Goal: Task Accomplishment & Management: Manage account settings

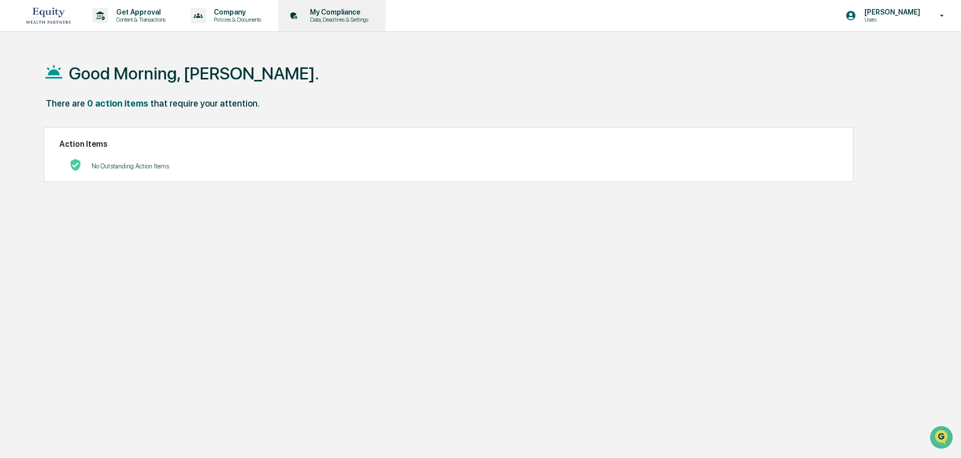
click at [302, 15] on icon at bounding box center [294, 16] width 16 height 16
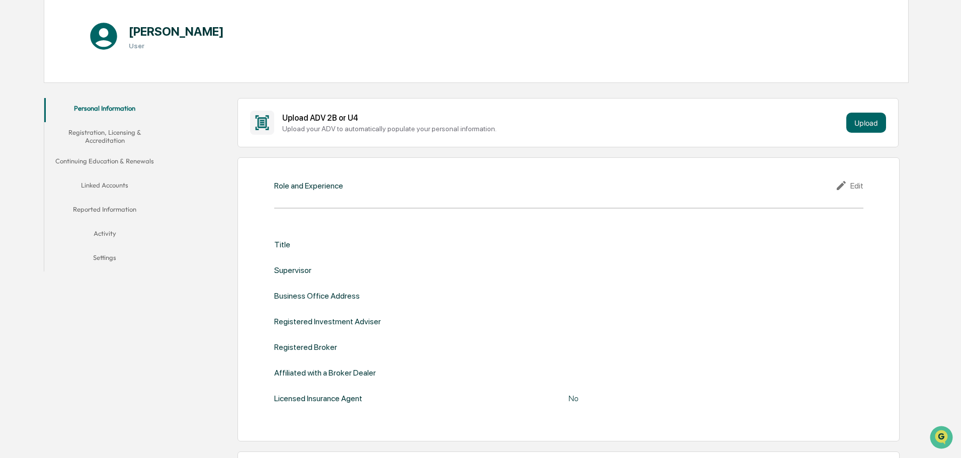
scroll to position [107, 0]
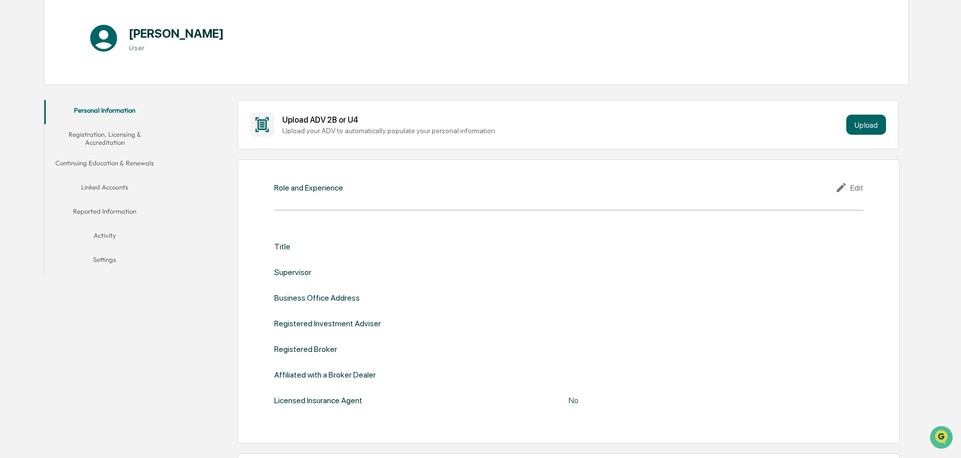
click at [97, 189] on button "Linked Accounts" at bounding box center [104, 189] width 121 height 24
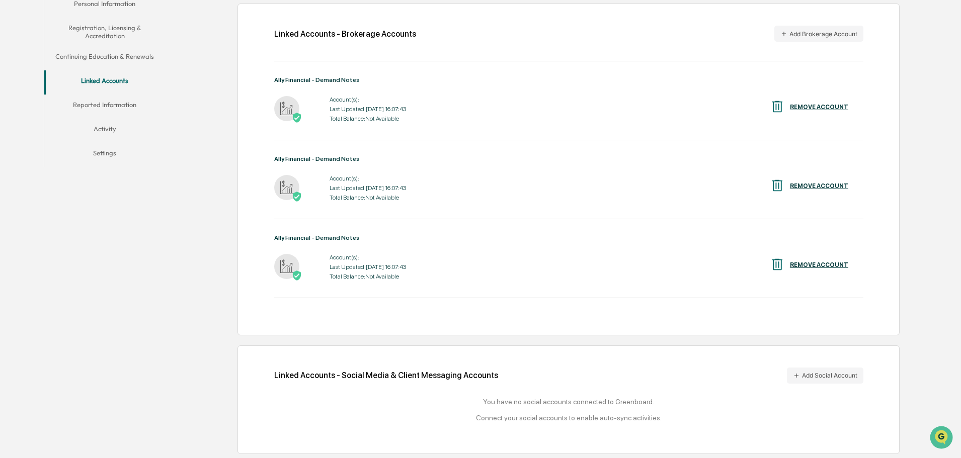
scroll to position [214, 0]
click at [283, 108] on img at bounding box center [286, 107] width 25 height 25
click at [347, 266] on div "Last Updated: [DATE] 16:07:43" at bounding box center [368, 266] width 76 height 7
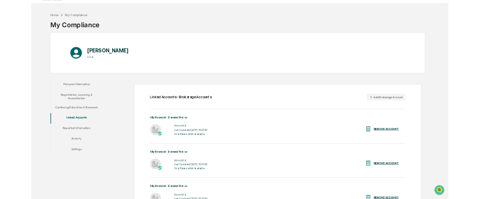
scroll to position [13, 0]
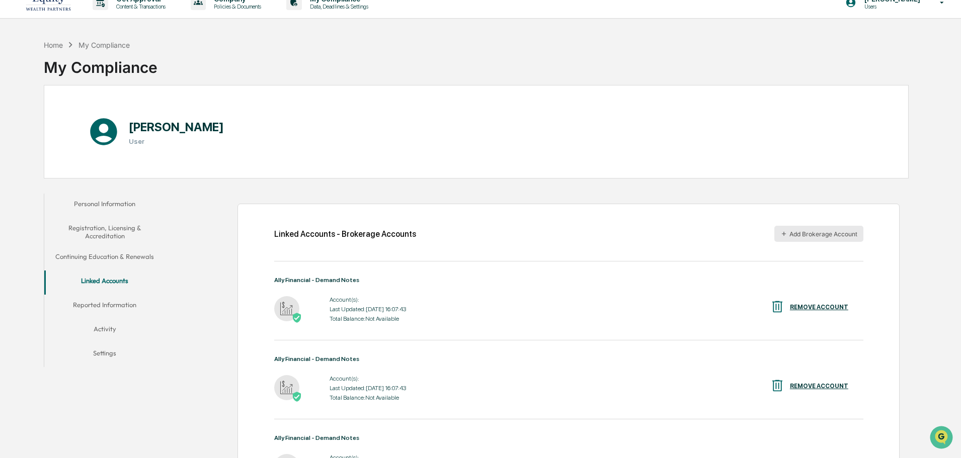
click at [823, 234] on button "Add Brokerage Account" at bounding box center [818, 234] width 89 height 16
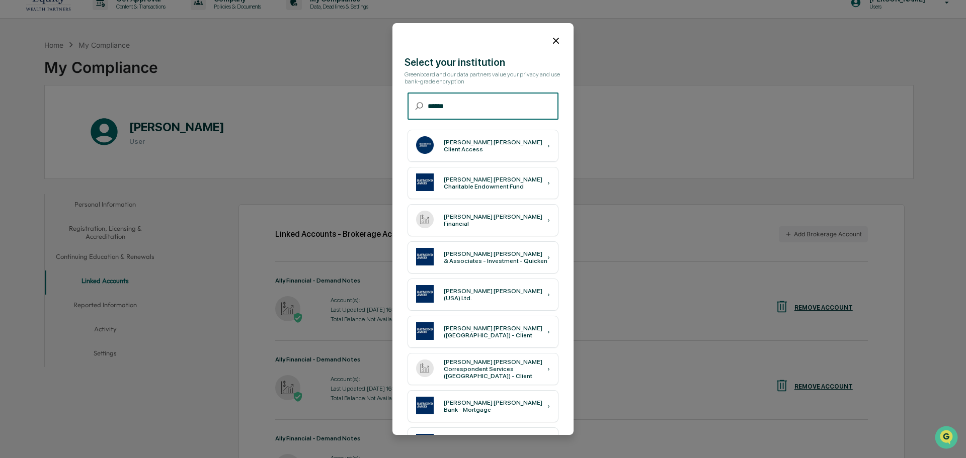
type input "******"
click at [479, 153] on div "[PERSON_NAME] [PERSON_NAME] Client Access ›" at bounding box center [483, 146] width 151 height 32
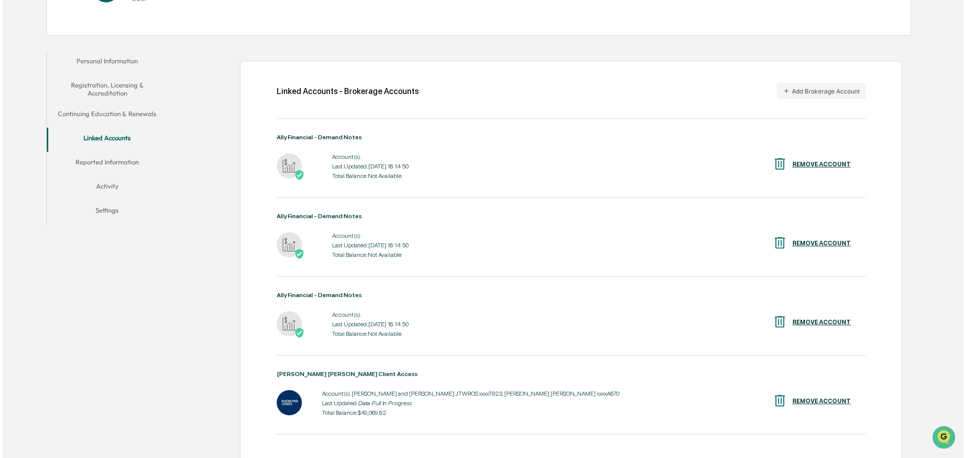
scroll to position [142, 0]
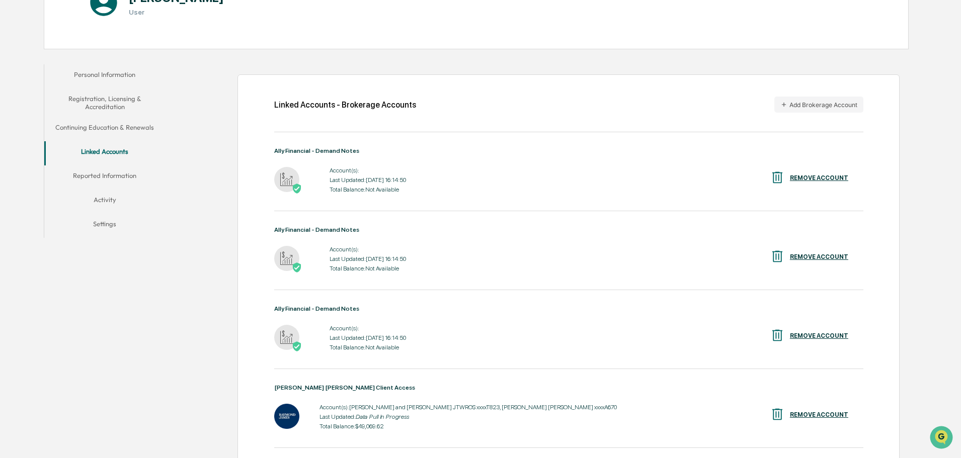
click at [815, 179] on div "REMOVE ACCOUNT" at bounding box center [819, 178] width 58 height 7
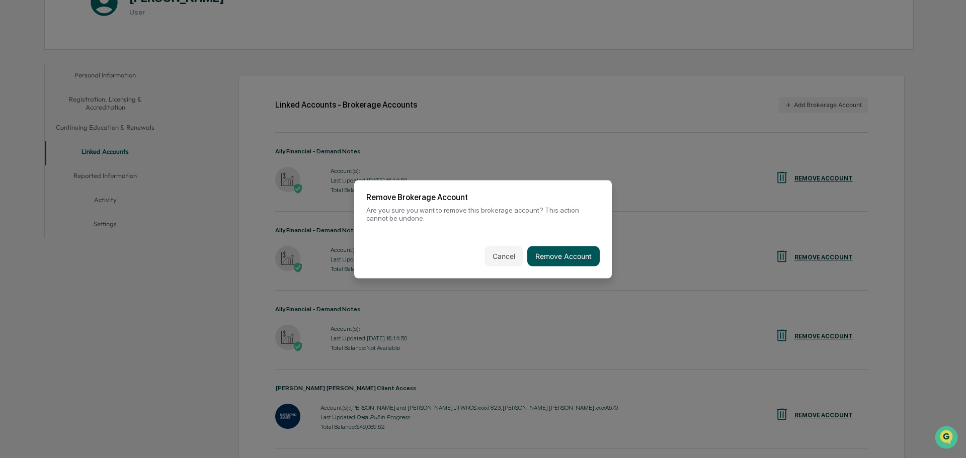
click at [585, 262] on button "Remove Account" at bounding box center [563, 256] width 72 height 20
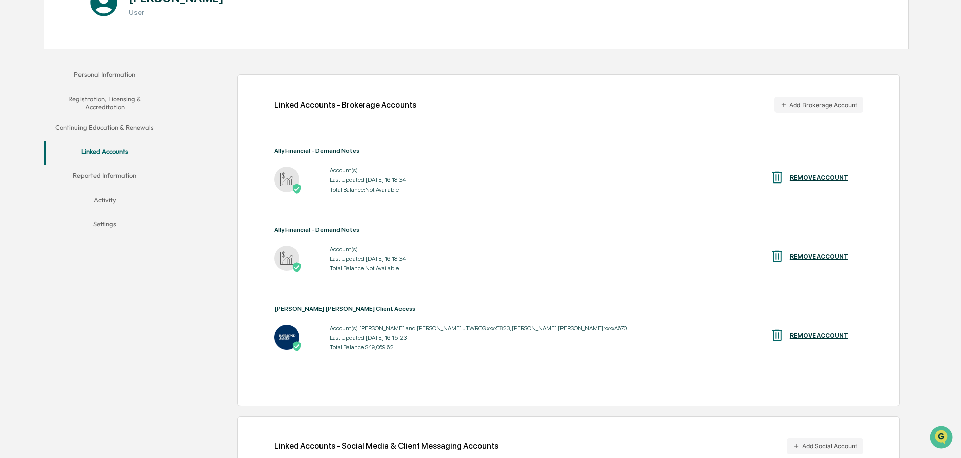
click at [807, 178] on div "REMOVE ACCOUNT" at bounding box center [819, 178] width 58 height 7
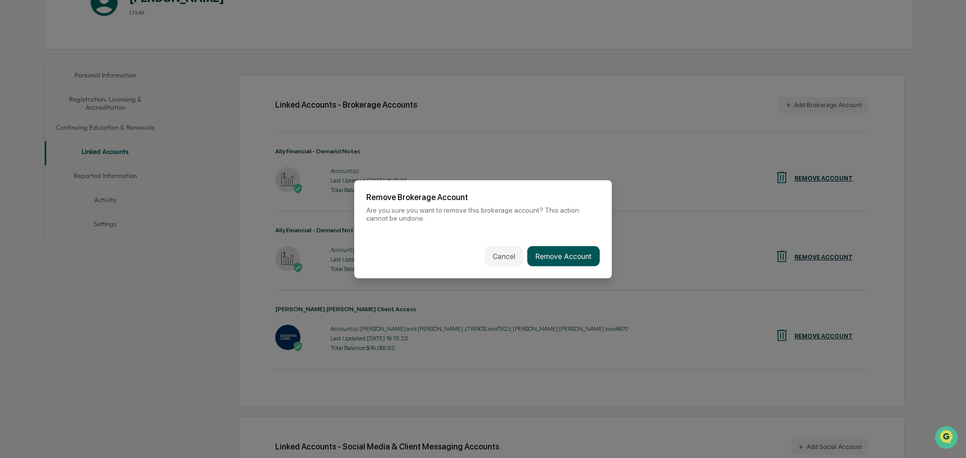
click at [579, 258] on button "Remove Account" at bounding box center [563, 256] width 72 height 20
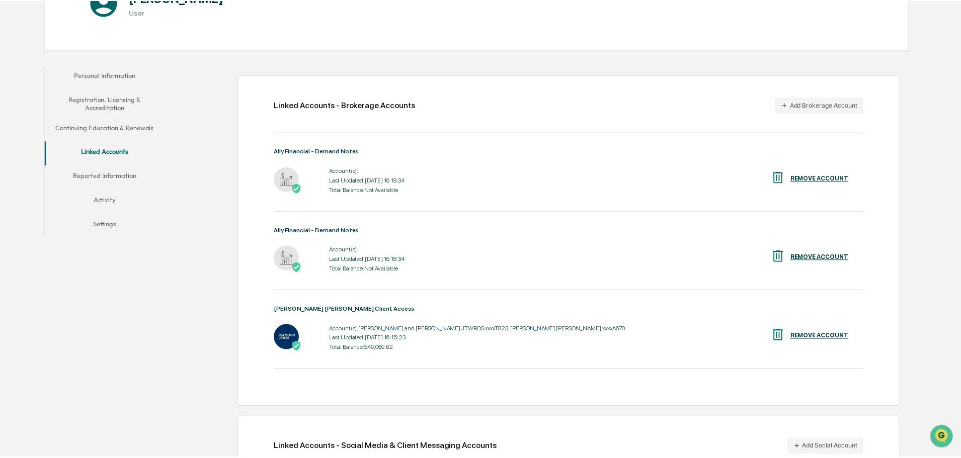
scroll to position [135, 0]
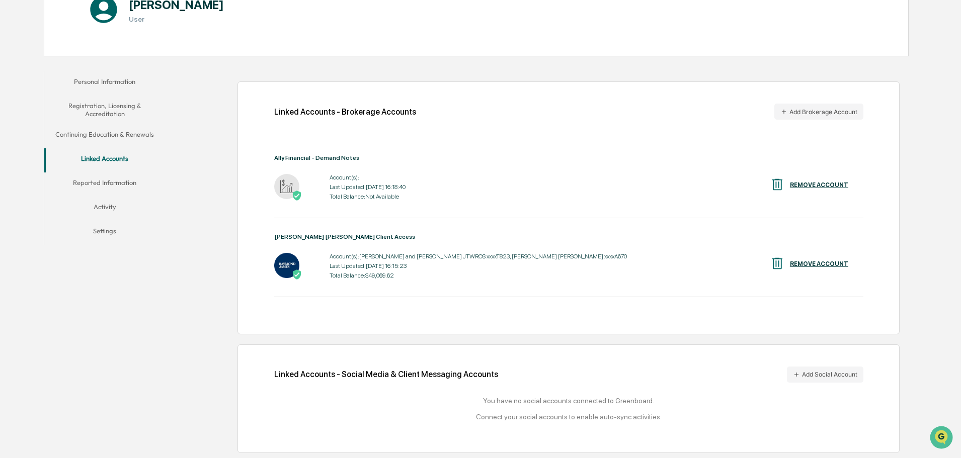
click at [820, 182] on div "REMOVE ACCOUNT" at bounding box center [819, 185] width 58 height 7
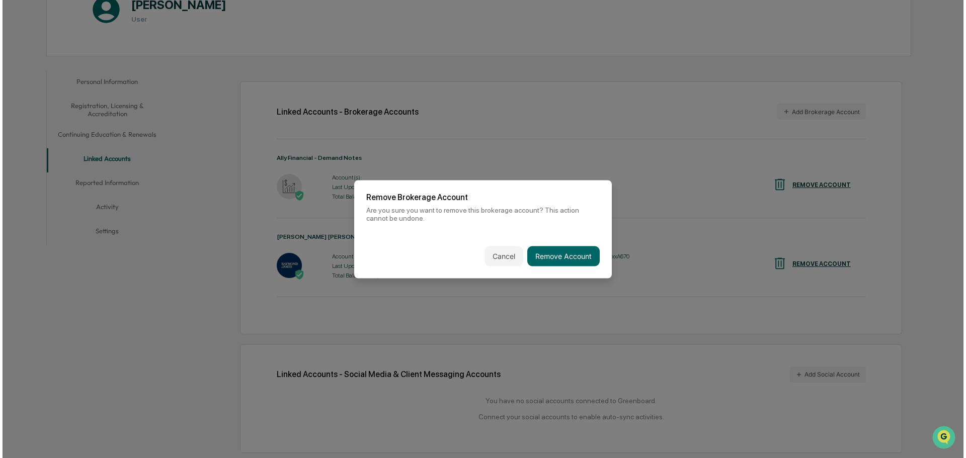
scroll to position [136, 0]
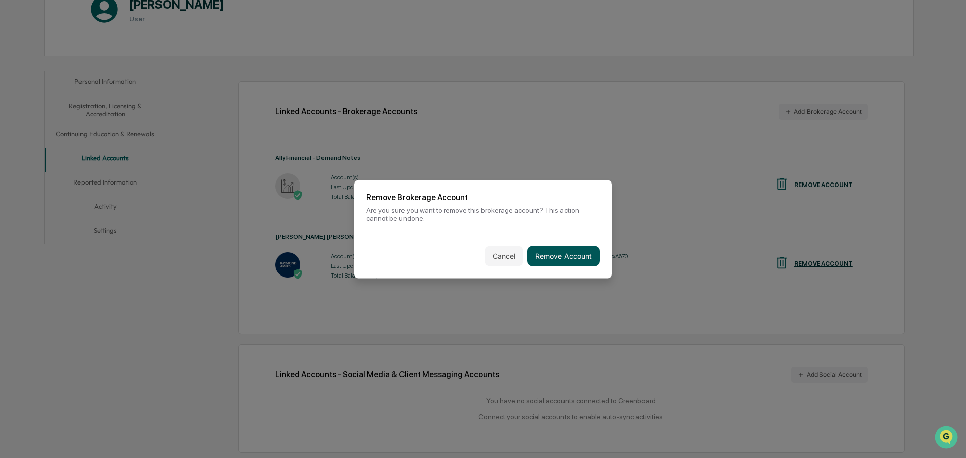
click at [562, 258] on button "Remove Account" at bounding box center [563, 256] width 72 height 20
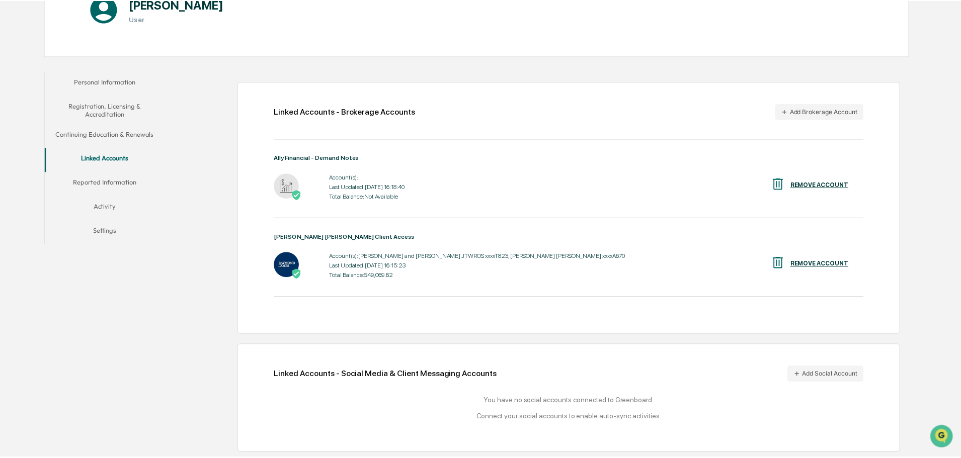
scroll to position [56, 0]
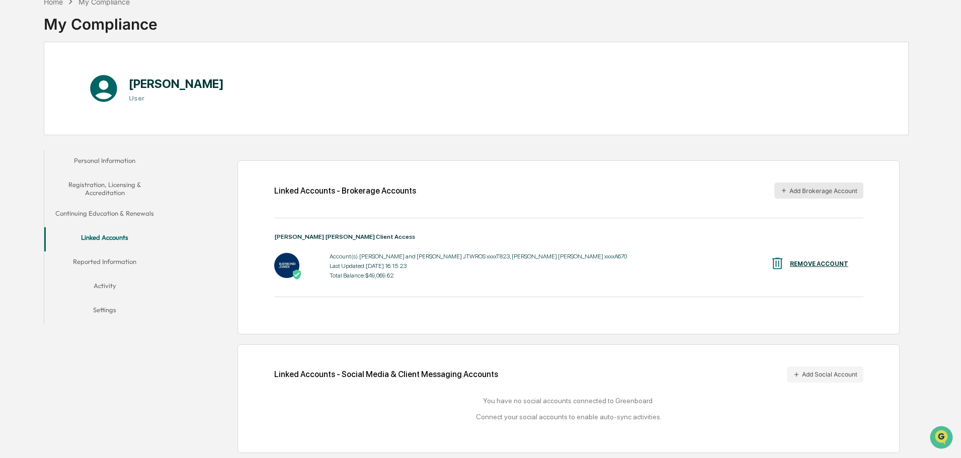
click at [834, 191] on button "Add Brokerage Account" at bounding box center [818, 191] width 89 height 16
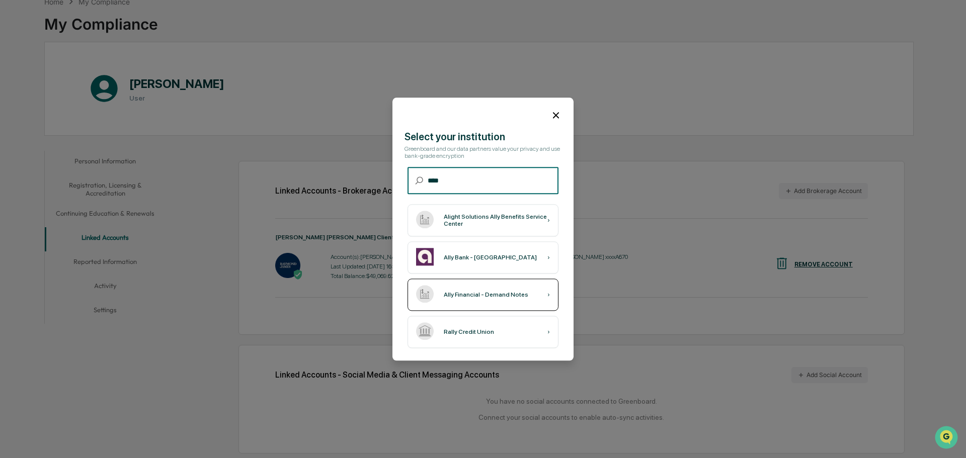
type input "****"
click at [534, 296] on div "Ally Financial - Demand Notes ›" at bounding box center [483, 295] width 151 height 32
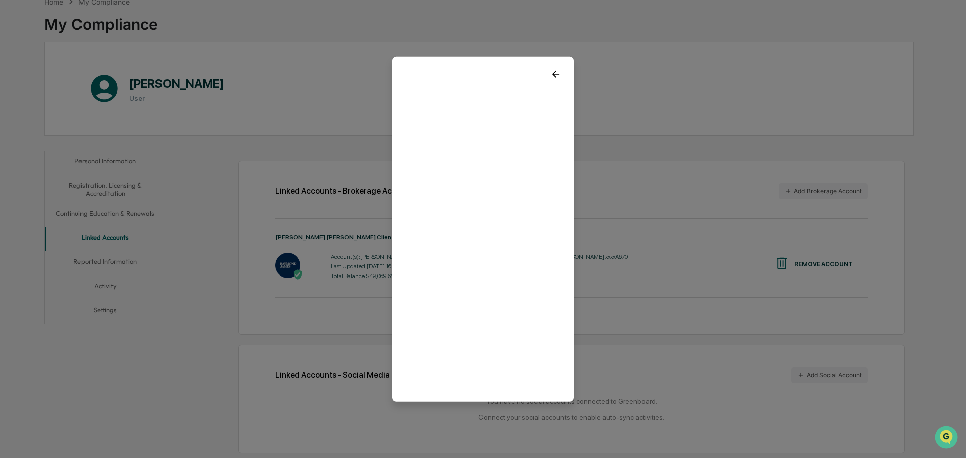
click at [554, 78] on icon at bounding box center [555, 73] width 11 height 11
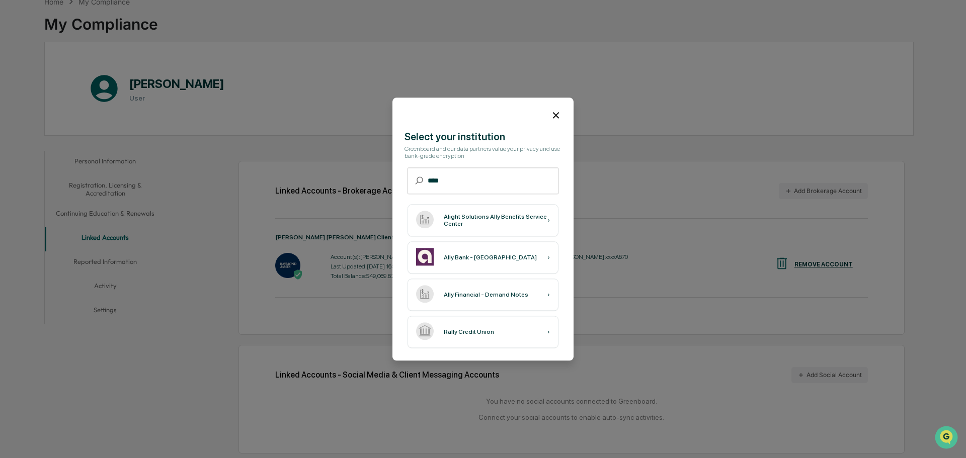
click at [556, 117] on icon at bounding box center [555, 115] width 11 height 11
